Goal: Navigation & Orientation: Find specific page/section

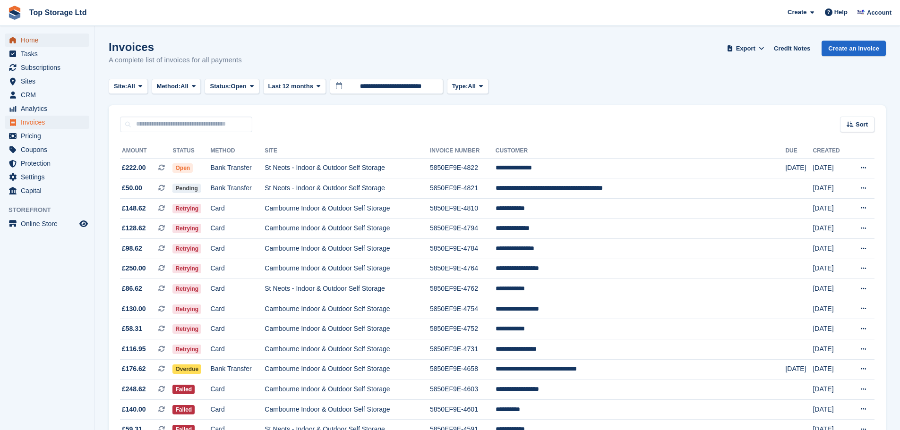
click at [28, 35] on span "Home" at bounding box center [49, 40] width 57 height 13
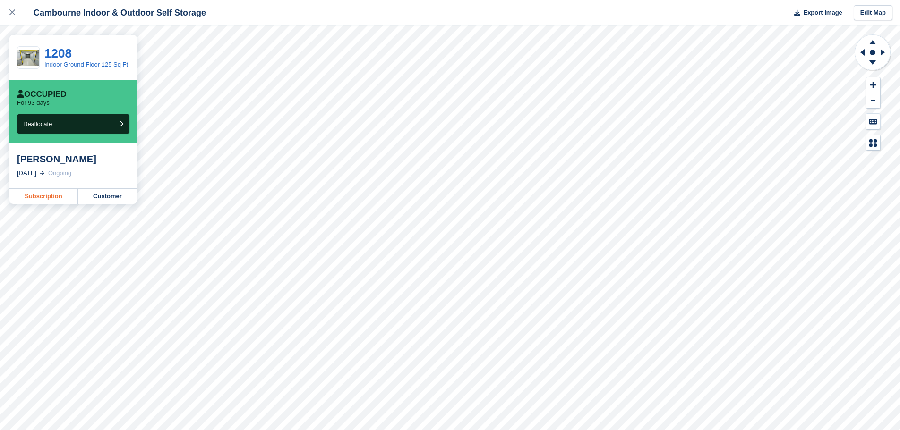
click at [48, 204] on link "Subscription" at bounding box center [43, 196] width 69 height 15
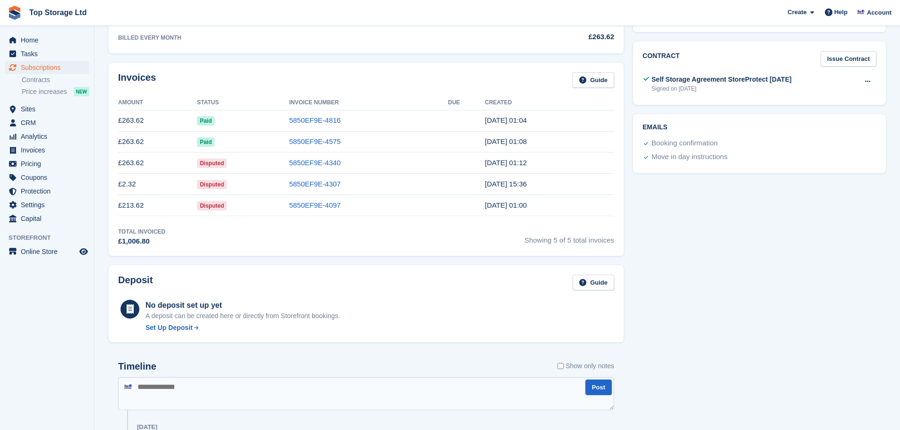
scroll to position [331, 0]
click at [35, 43] on span "Home" at bounding box center [49, 40] width 57 height 13
